Goal: Transaction & Acquisition: Book appointment/travel/reservation

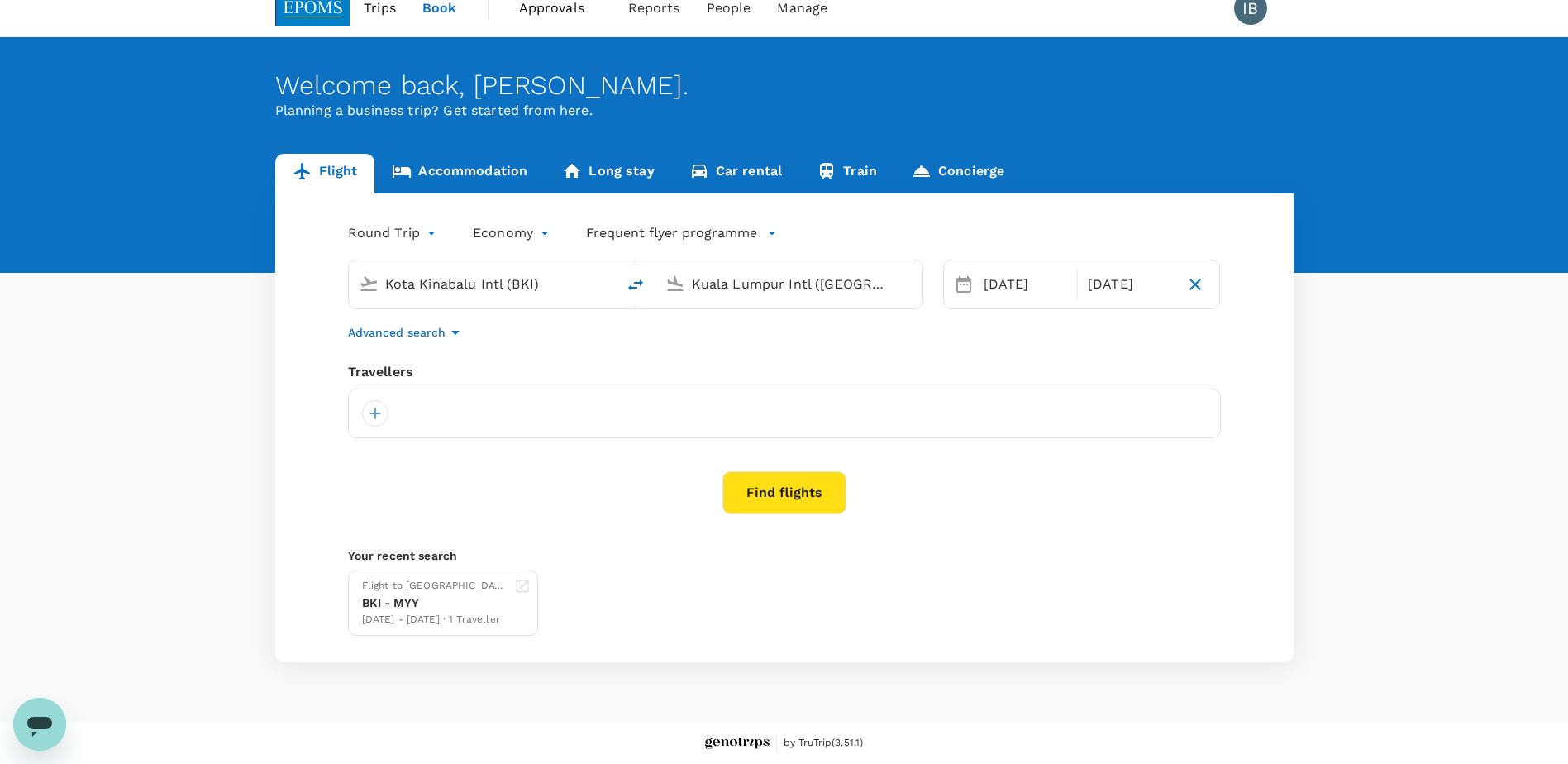
click at [706, 286] on input "Kuala Lumpur Intl ([GEOGRAPHIC_DATA])" at bounding box center [790, 284] width 196 height 25
click at [695, 388] on p "Miri Intl" at bounding box center [802, 398] width 380 height 19
type input "Miri Intl (MYY)"
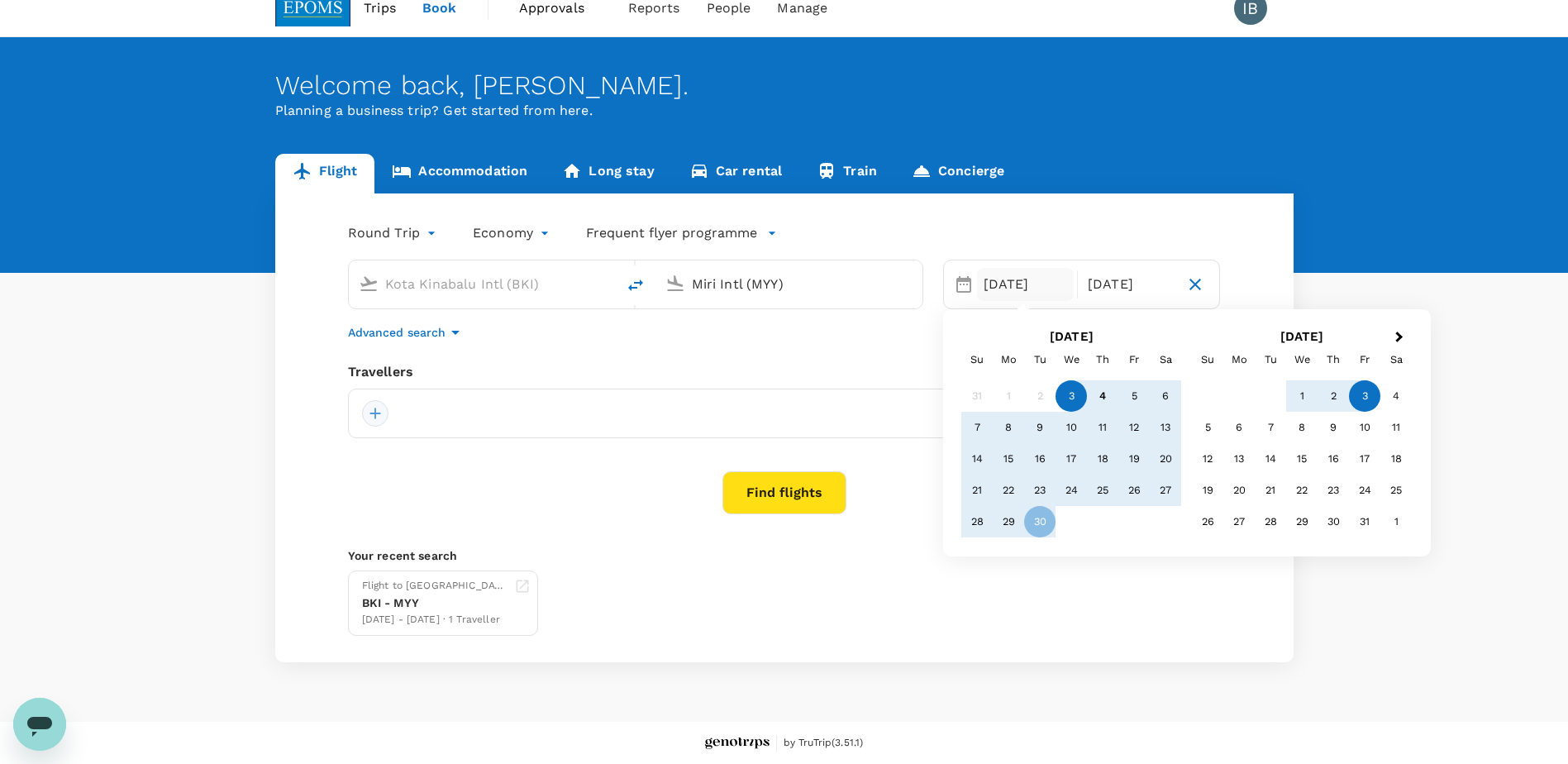
click at [370, 409] on div at bounding box center [375, 413] width 26 height 26
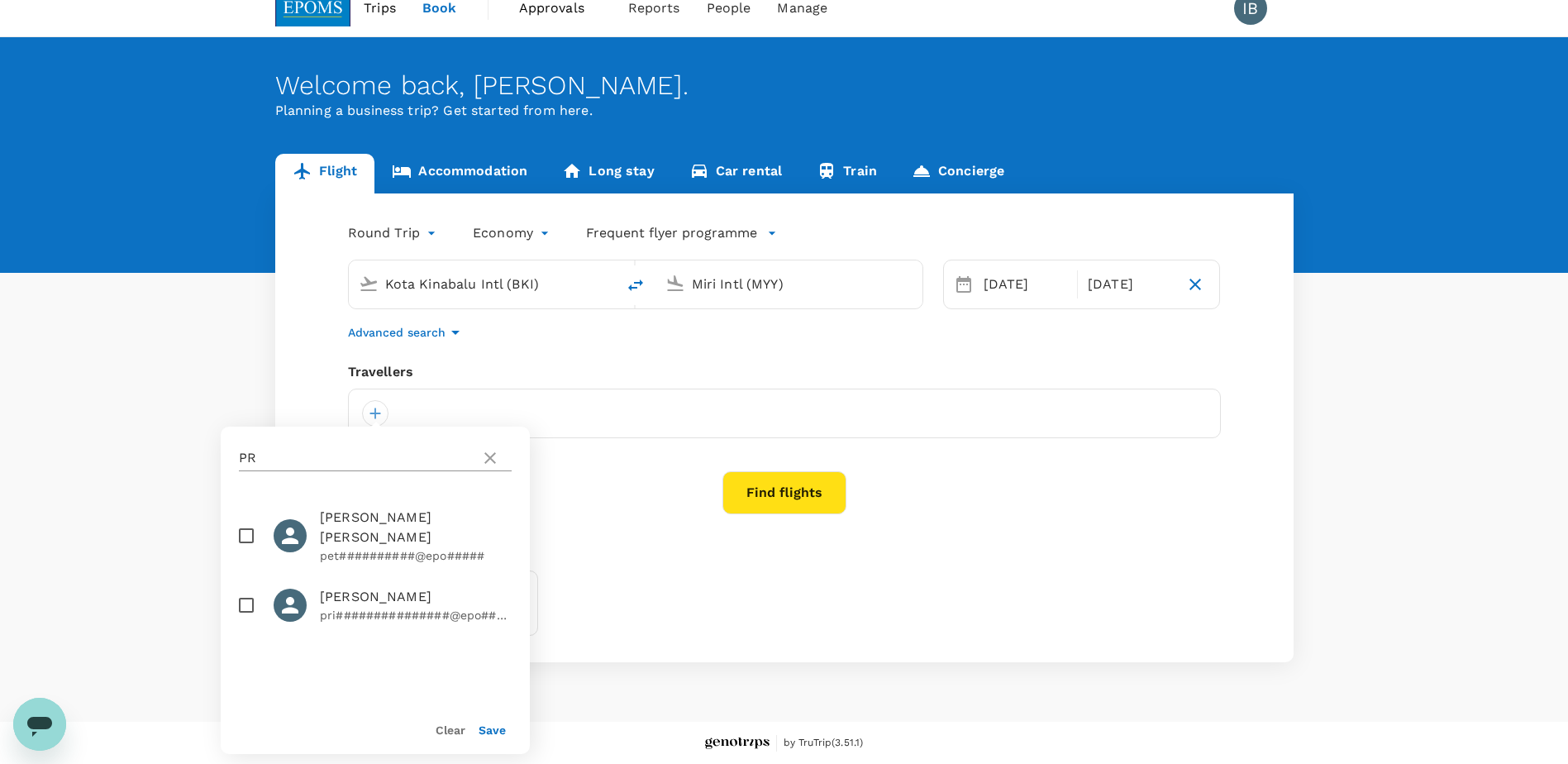
click at [279, 466] on input "PR" at bounding box center [357, 458] width 235 height 26
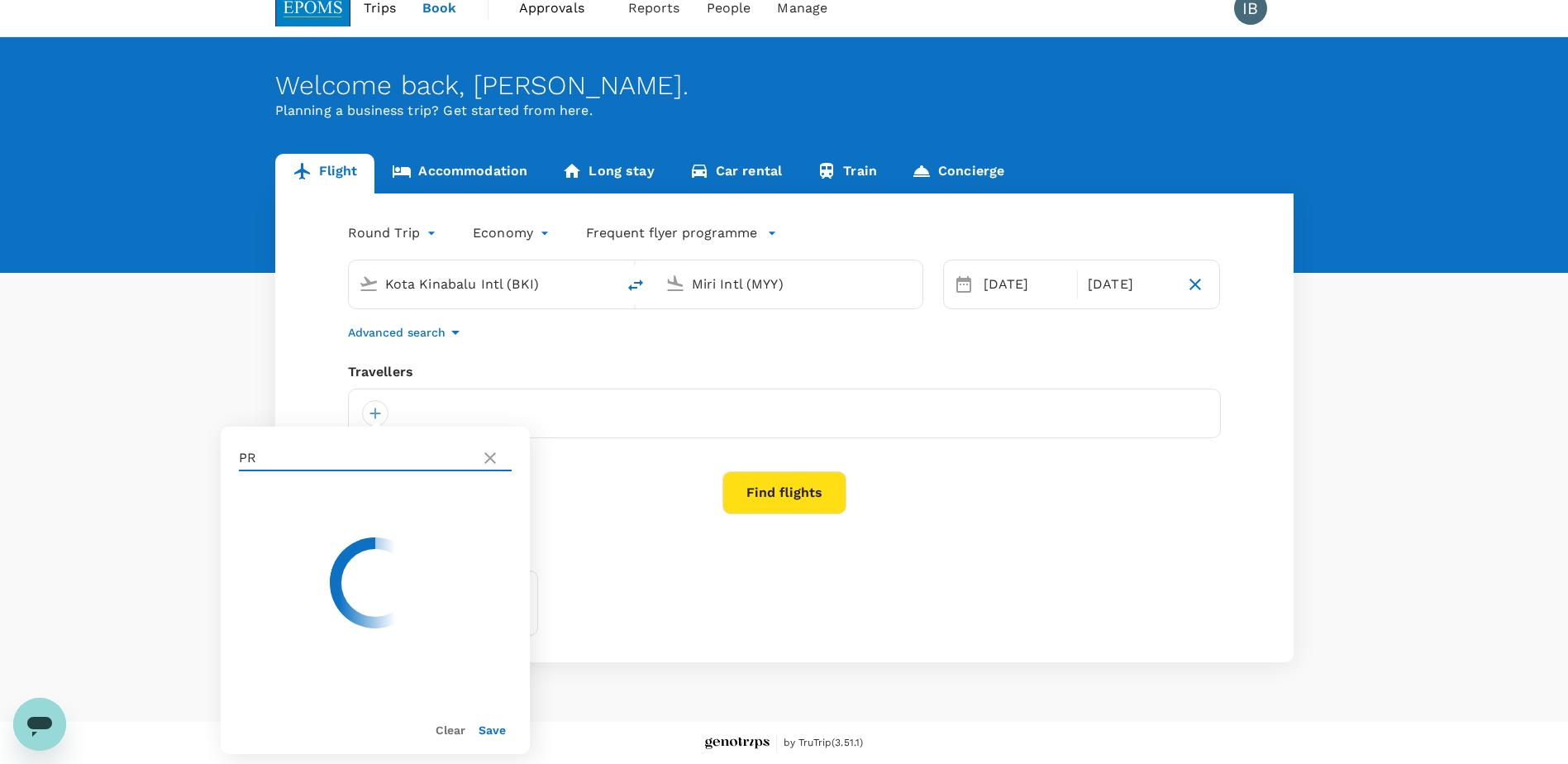
type input "P"
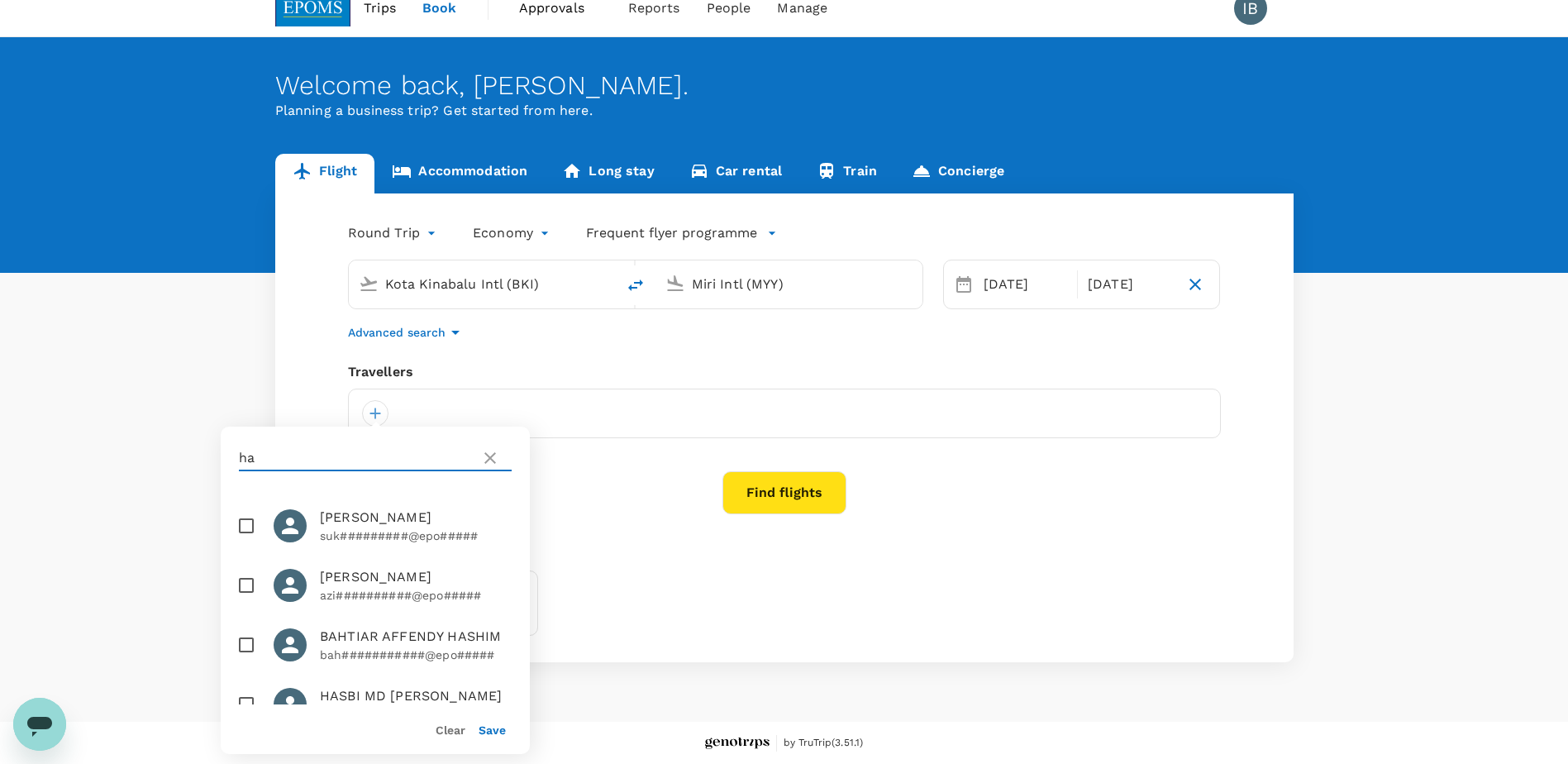
type input "h"
type input "HASS"
click at [611, 593] on div "Flight to Miri BKI - MYY [DATE] - [DATE] · 1 Traveller" at bounding box center [781, 600] width 880 height 72
